Goal: Complete application form

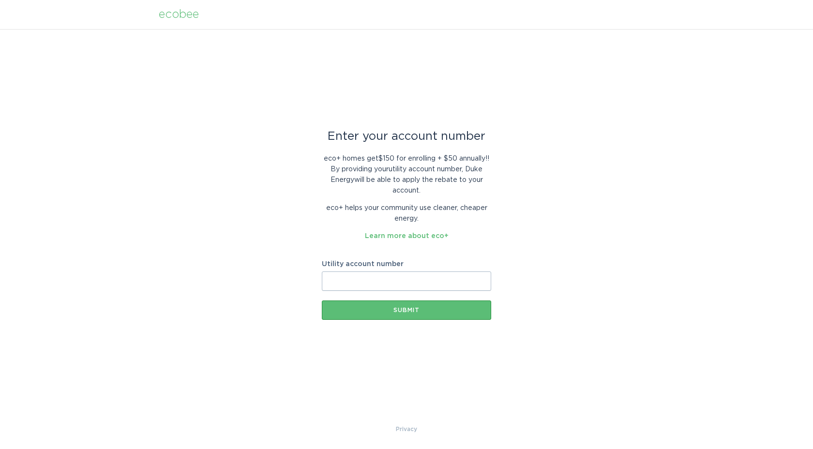
click at [370, 279] on input "Utility account number" at bounding box center [406, 280] width 169 height 19
type input "9101858655882"
click at [408, 313] on button "Submit" at bounding box center [406, 309] width 169 height 19
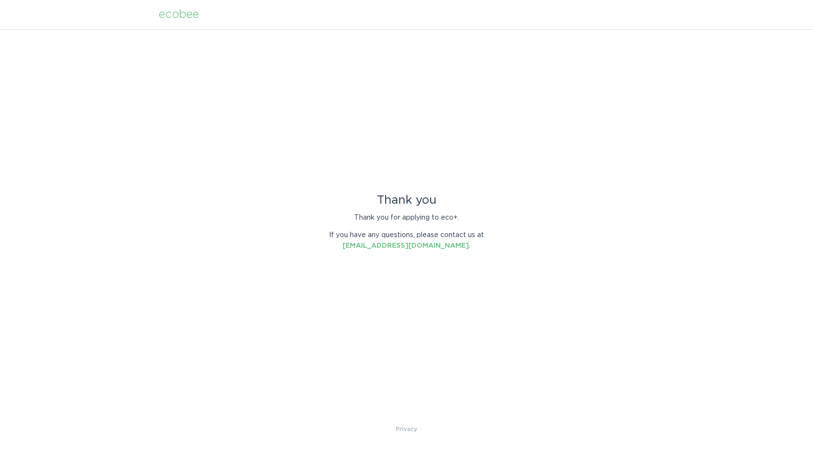
click at [598, 8] on header "ecobee" at bounding box center [406, 14] width 495 height 29
click at [340, 13] on header "ecobee" at bounding box center [406, 14] width 495 height 29
